Goal: Complete application form: Complete application form

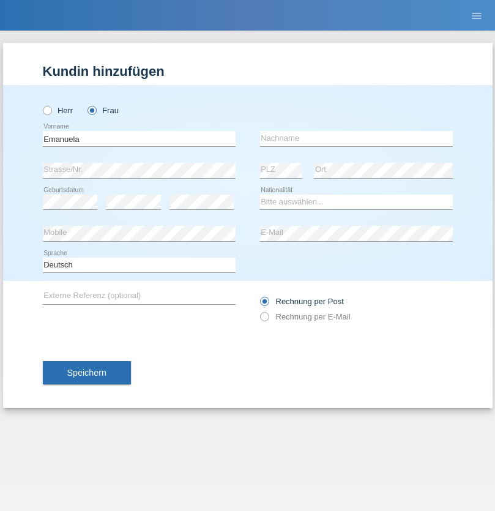
type input "Emanuela"
click at [356, 138] on input "text" at bounding box center [356, 138] width 193 height 15
type input "Cvetkova"
select select "LT"
select select "C"
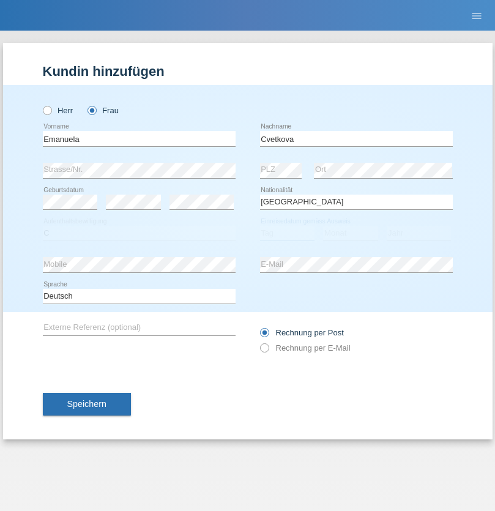
select select "31"
select select "10"
select select "1983"
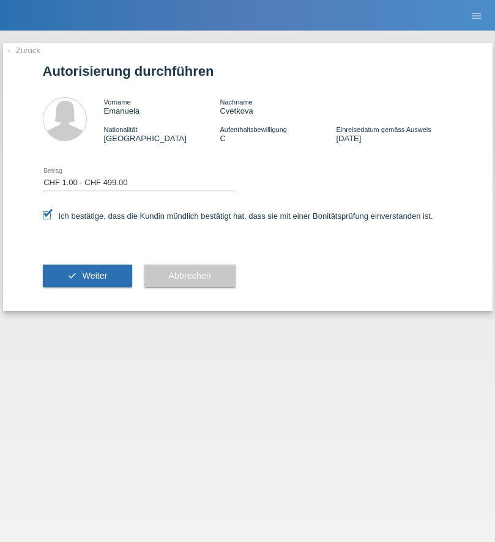
select select "1"
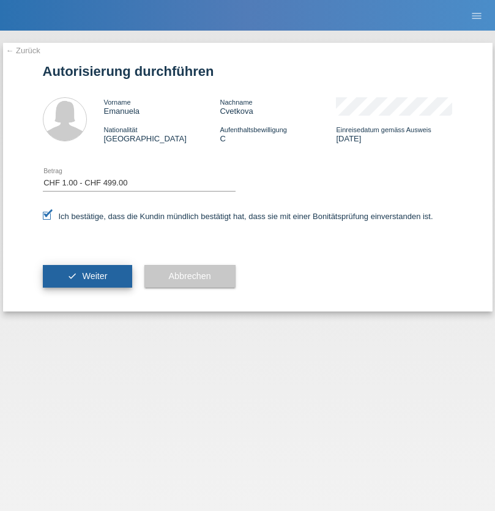
click at [87, 276] on span "Weiter" at bounding box center [94, 276] width 25 height 10
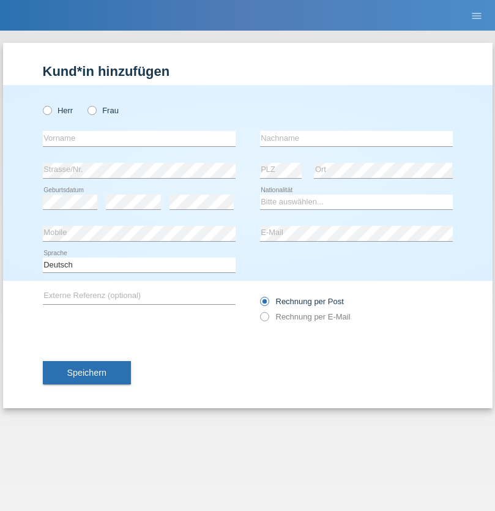
radio input "true"
click at [139, 138] on input "text" at bounding box center [139, 138] width 193 height 15
type input "[PERSON_NAME]"
click at [356, 138] on input "text" at bounding box center [356, 138] width 193 height 15
type input "Segura"
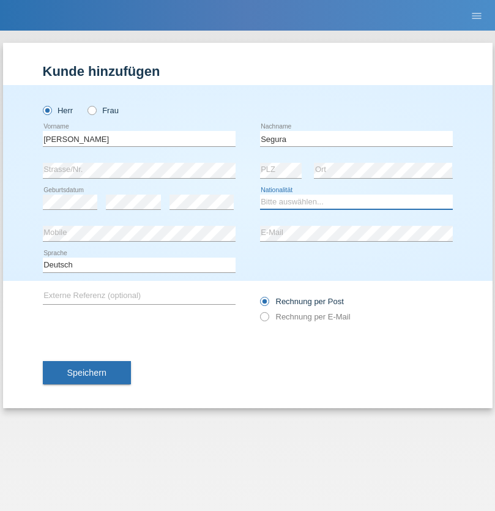
select select "DM"
select select "C"
select select "15"
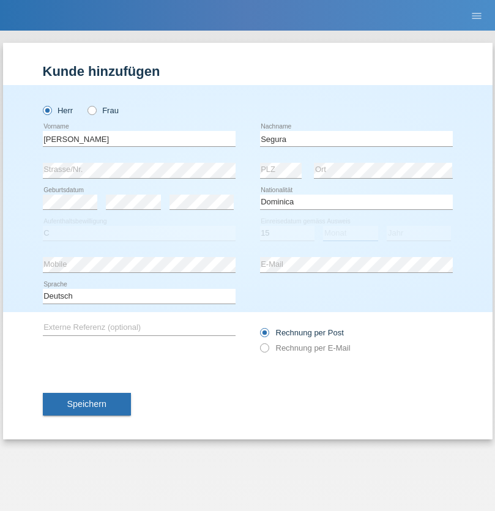
select select "08"
select select "2006"
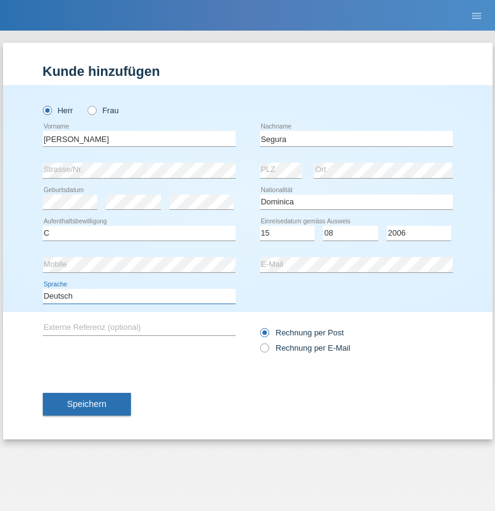
select select "en"
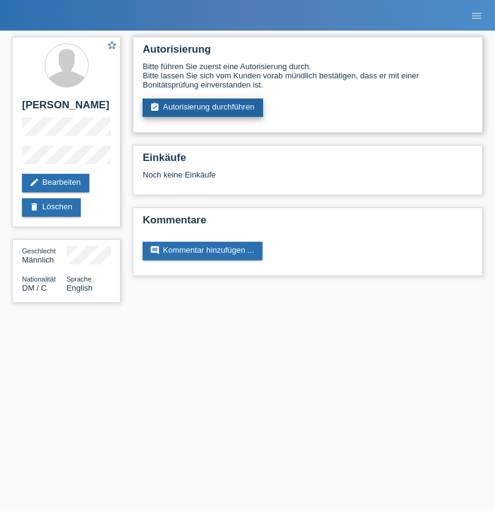
click at [203, 108] on link "assignment_turned_in Autorisierung durchführen" at bounding box center [202, 107] width 120 height 18
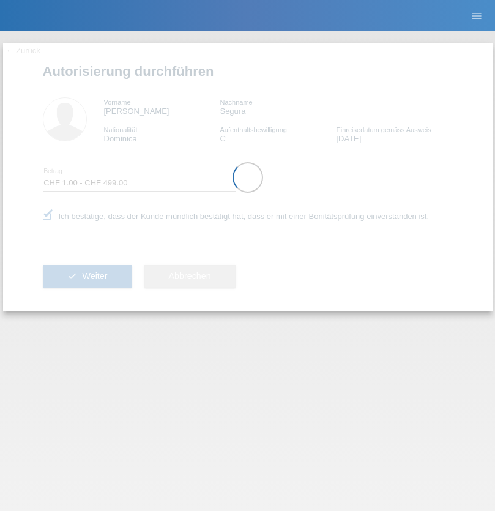
select select "1"
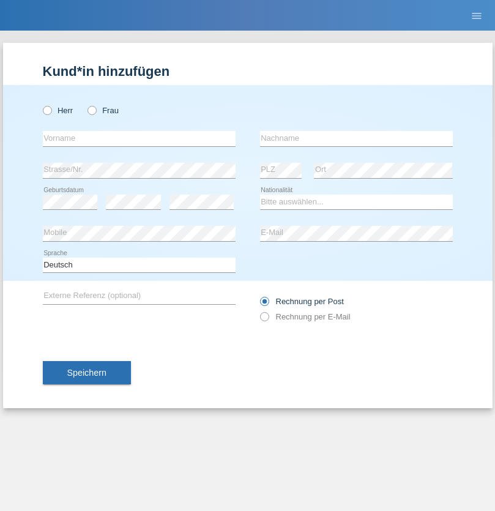
radio input "true"
click at [139, 138] on input "text" at bounding box center [139, 138] width 193 height 15
type input "Laurent"
click at [356, 138] on input "text" at bounding box center [356, 138] width 193 height 15
type input "Jan"
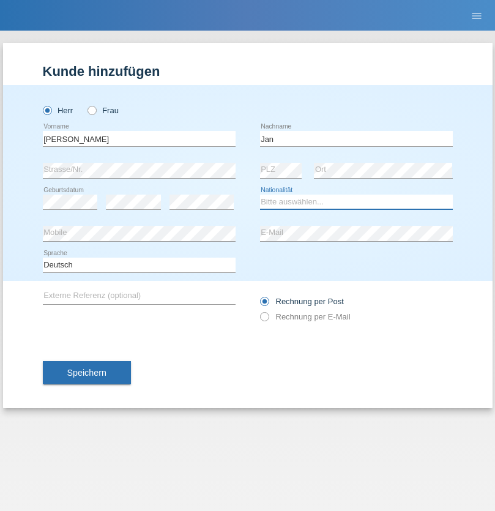
select select "CH"
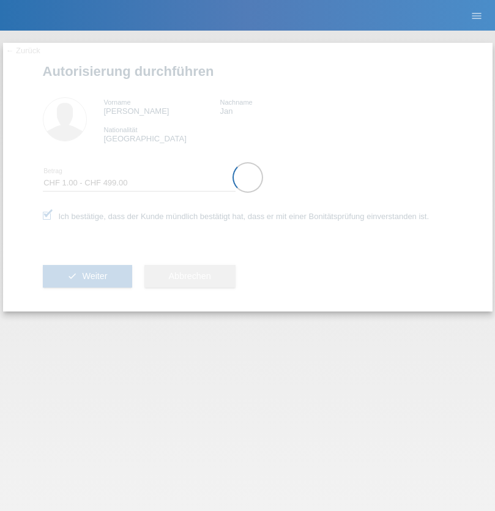
select select "1"
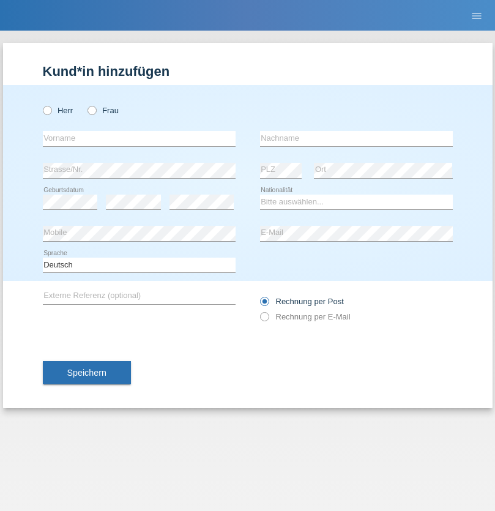
radio input "true"
click at [139, 138] on input "text" at bounding box center [139, 138] width 193 height 15
type input "Ketty"
click at [356, 138] on input "text" at bounding box center [356, 138] width 193 height 15
type input "Kalupnath"
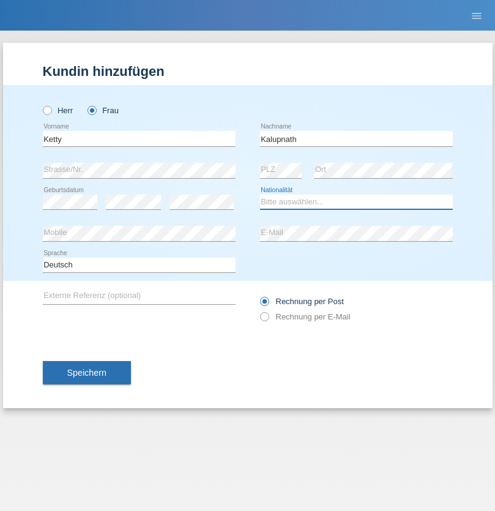
select select "CH"
